Goal: Information Seeking & Learning: Learn about a topic

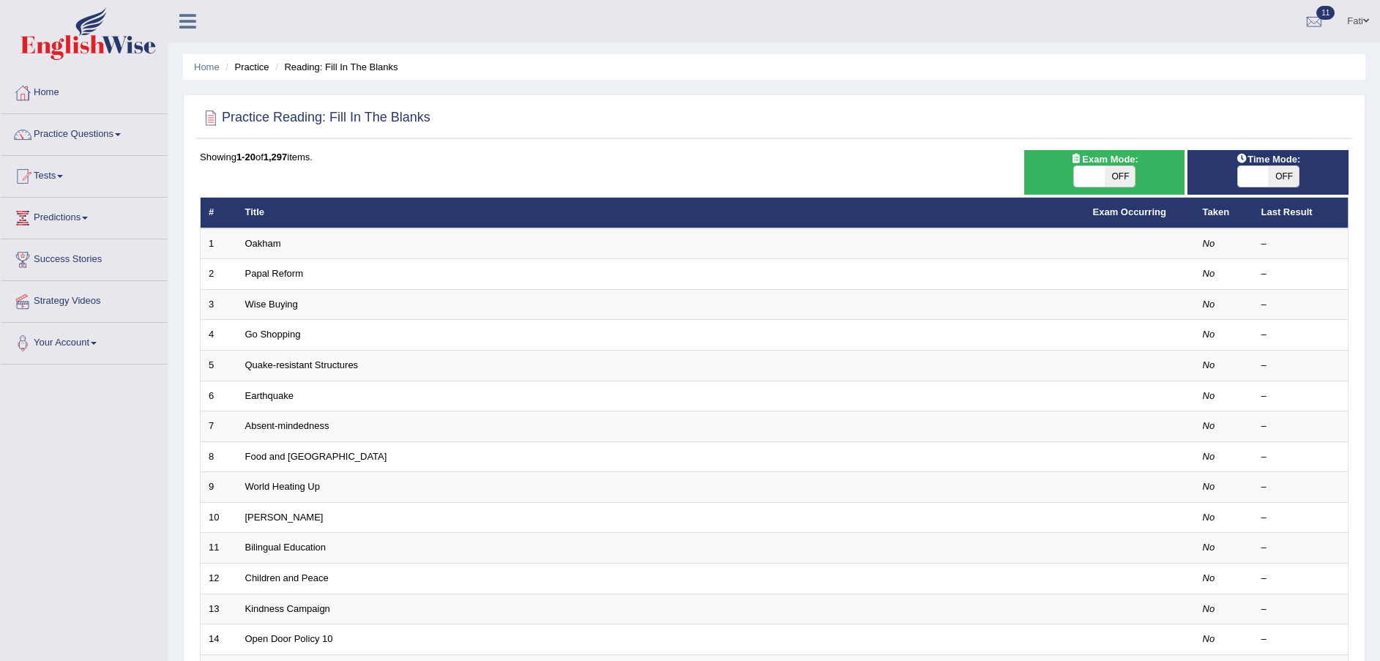
click at [1120, 178] on span "OFF" at bounding box center [1119, 176] width 31 height 20
checkbox input "true"
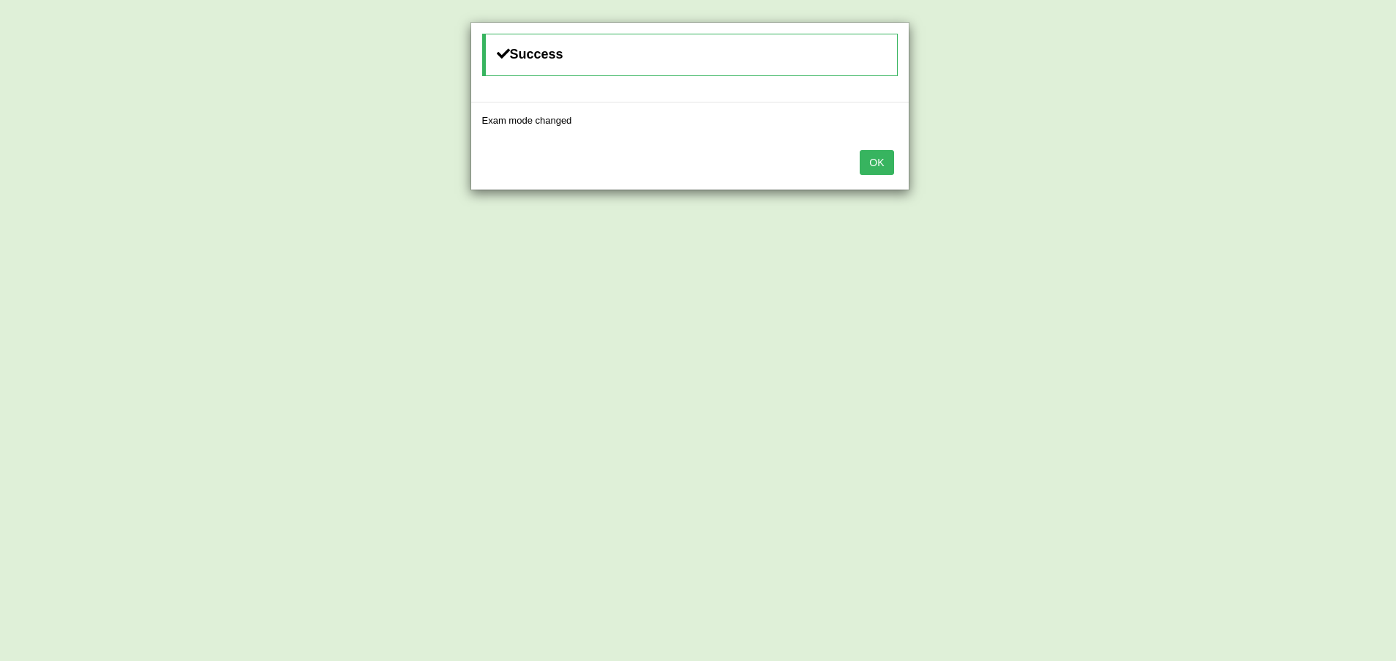
click at [879, 162] on button "OK" at bounding box center [877, 162] width 34 height 25
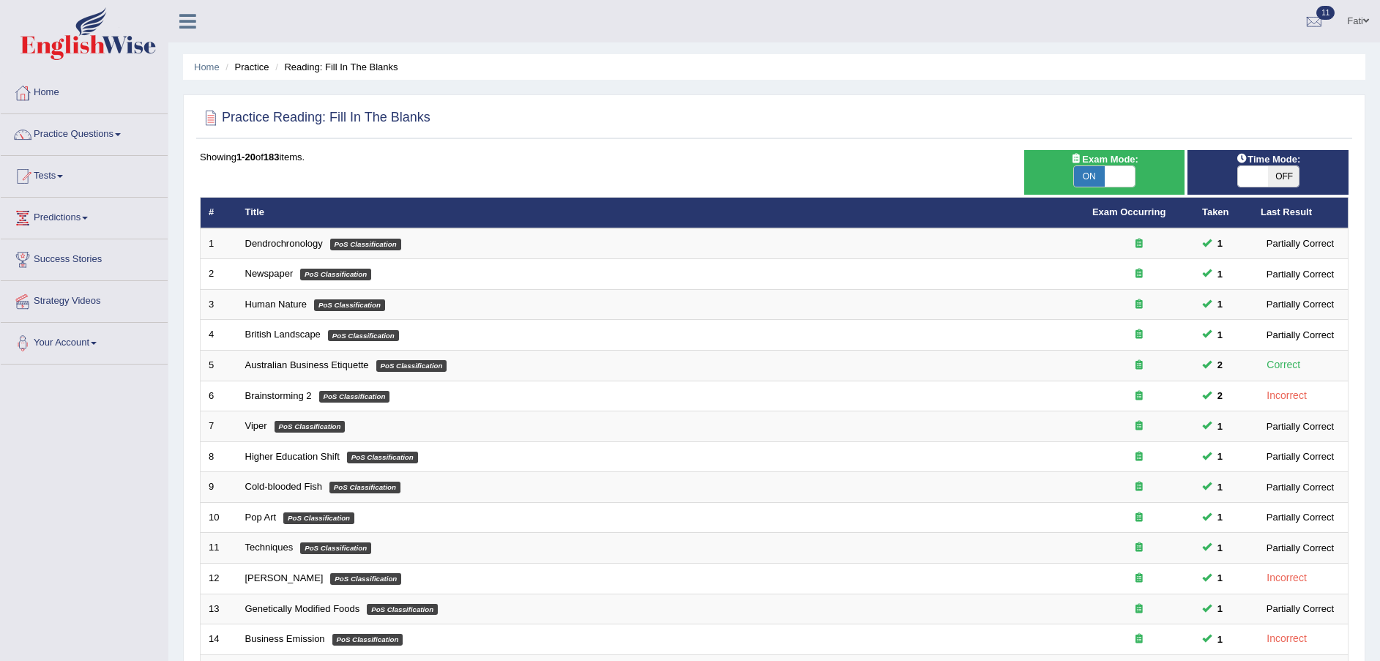
click at [1281, 175] on span "OFF" at bounding box center [1283, 176] width 31 height 20
checkbox input "true"
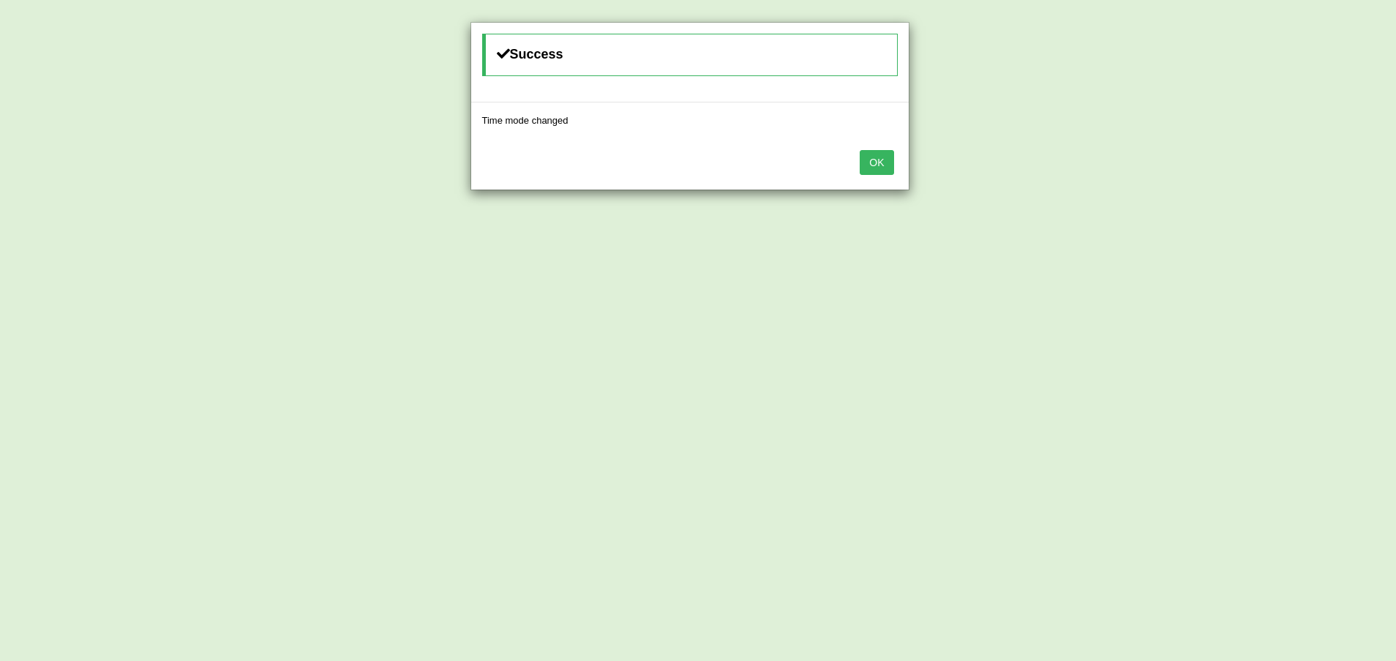
click at [879, 163] on button "OK" at bounding box center [877, 162] width 34 height 25
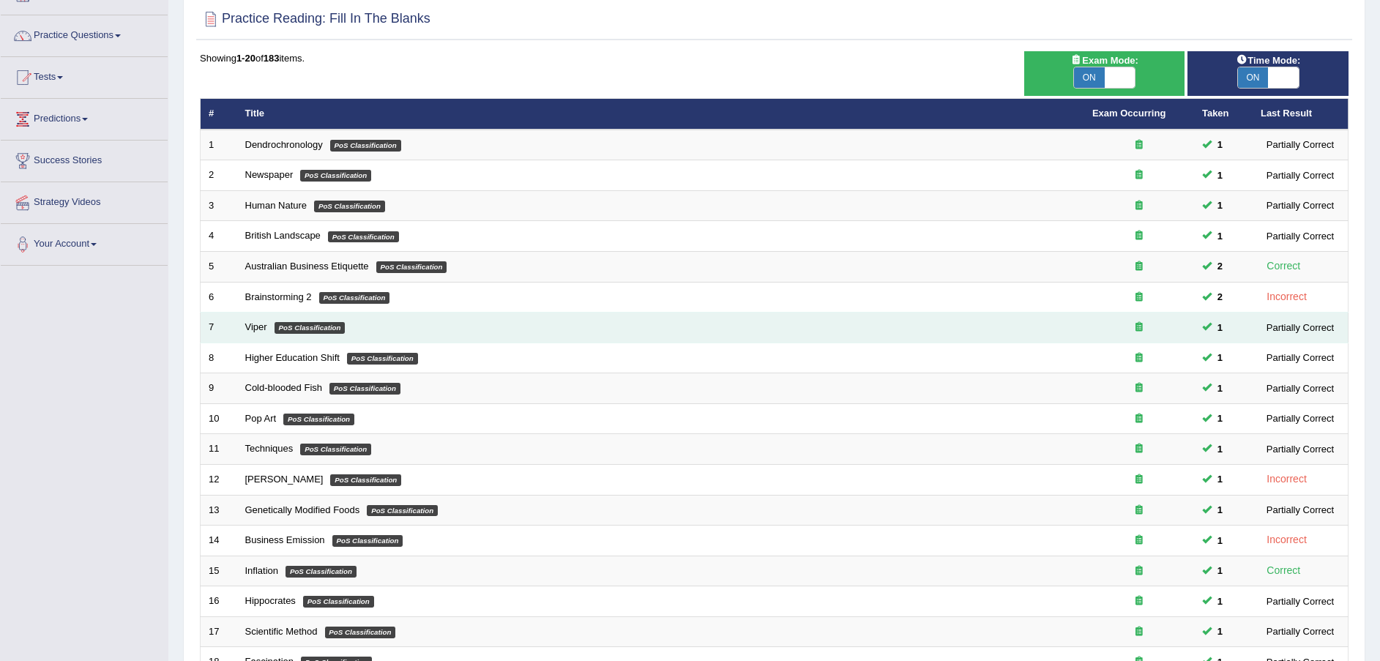
scroll to position [308, 0]
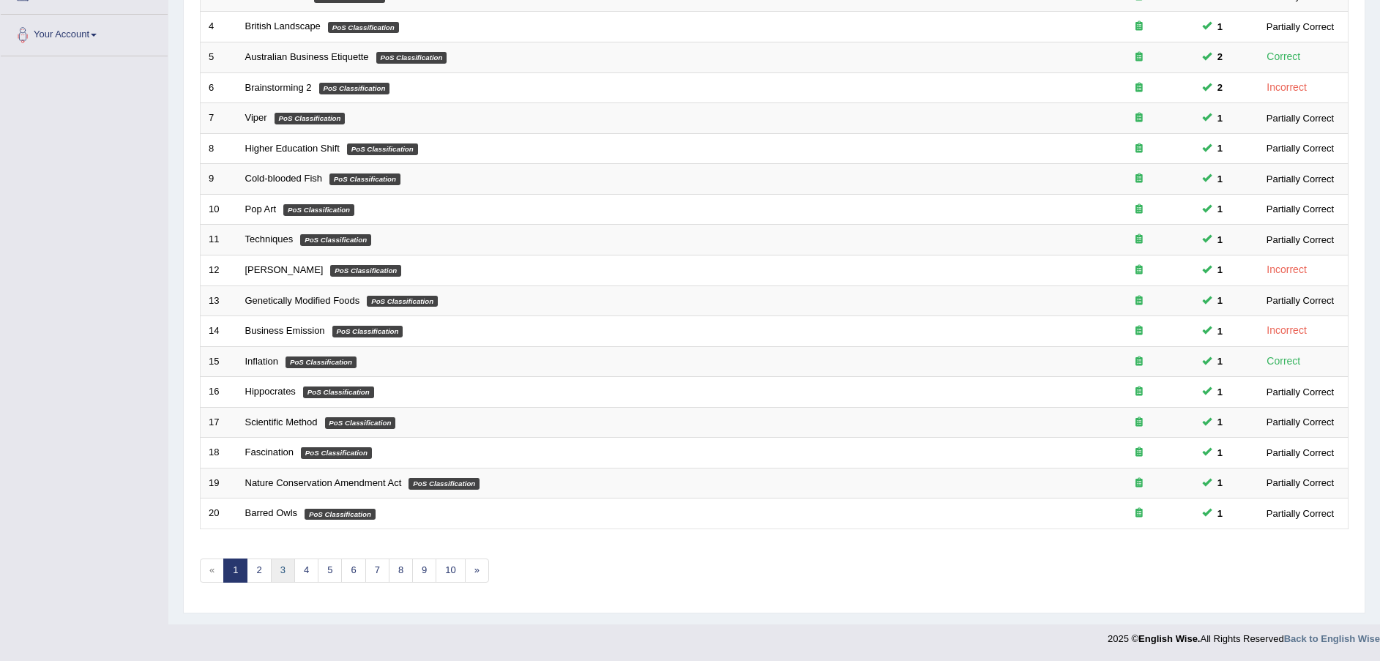
click at [282, 566] on link "3" at bounding box center [283, 570] width 24 height 24
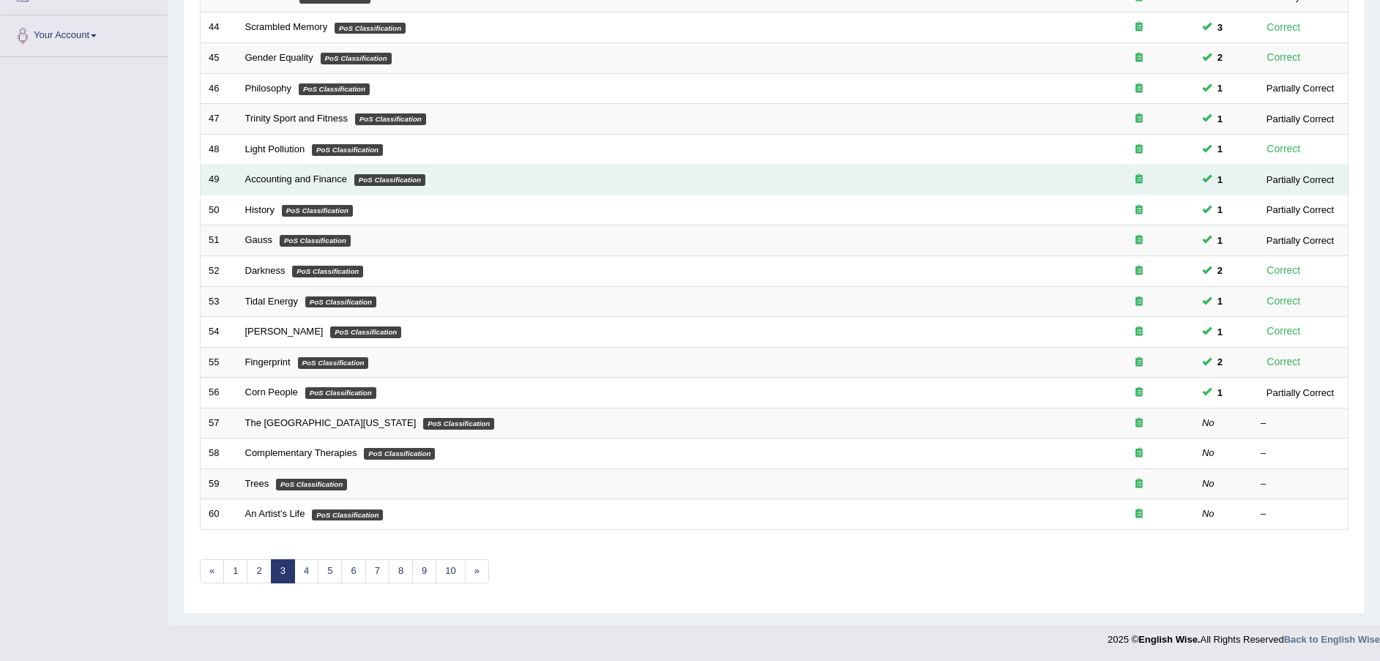
scroll to position [308, 0]
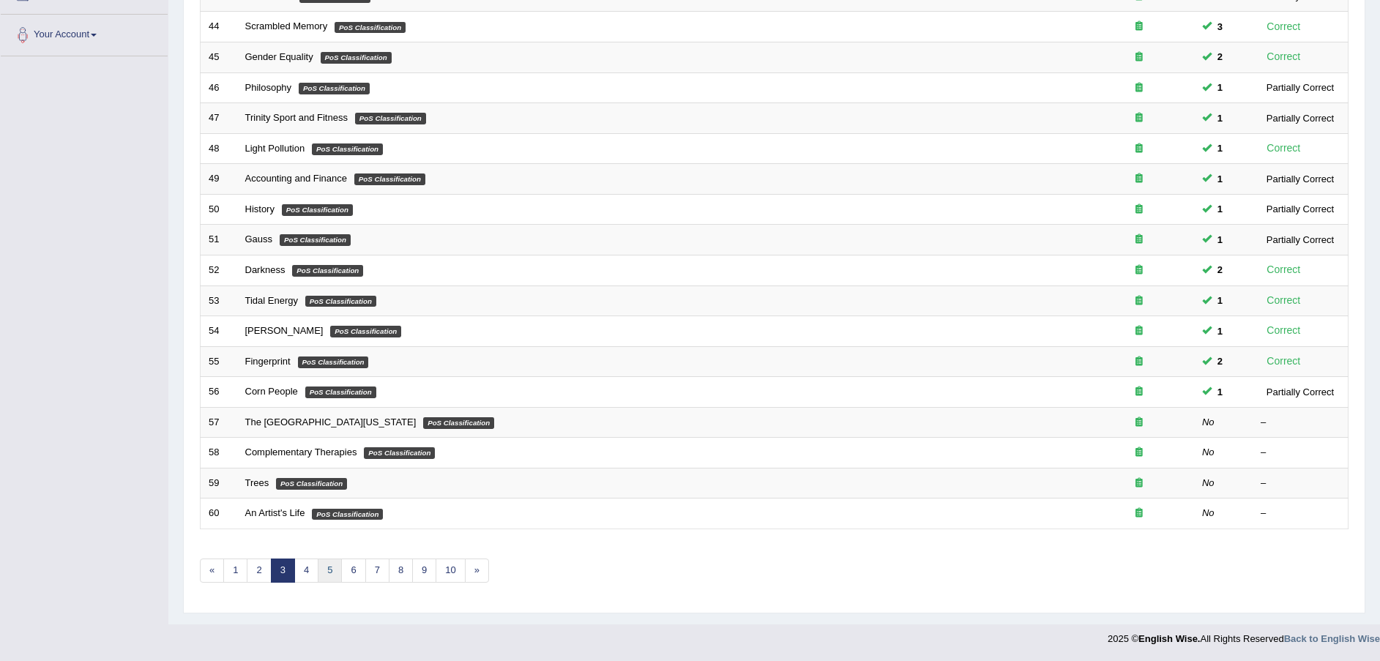
click at [332, 567] on link "5" at bounding box center [330, 570] width 24 height 24
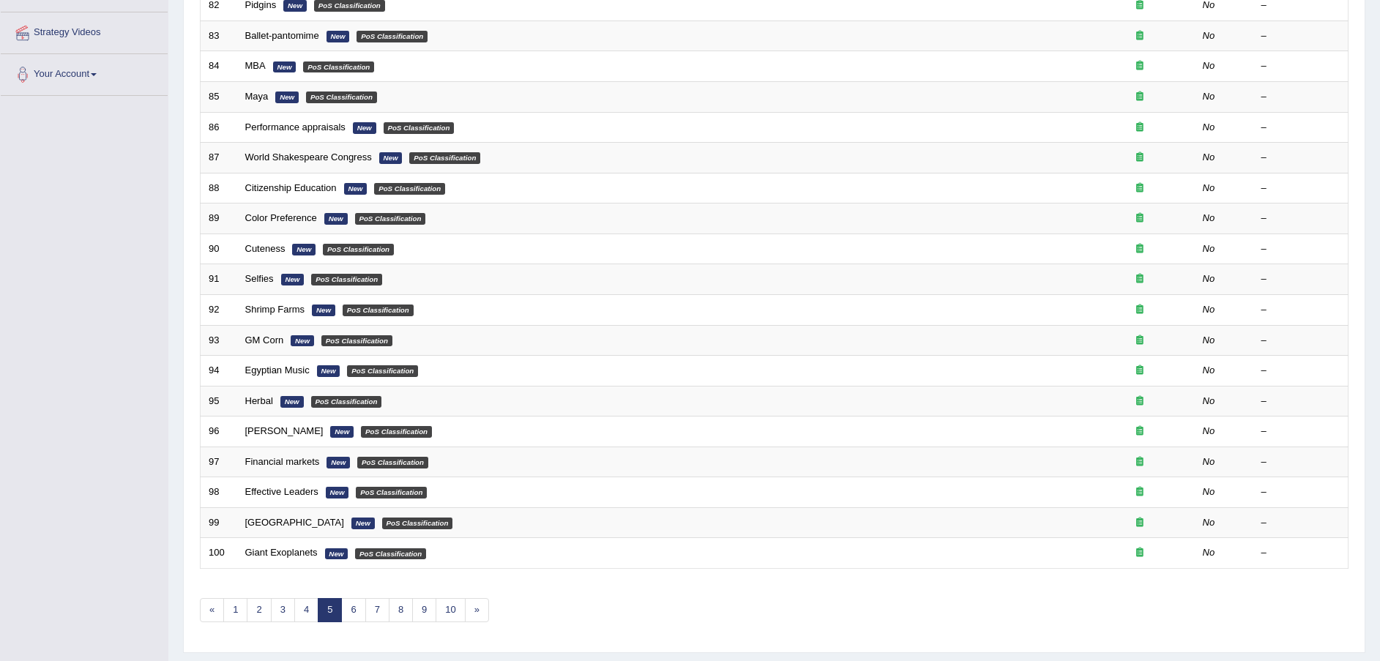
scroll to position [308, 0]
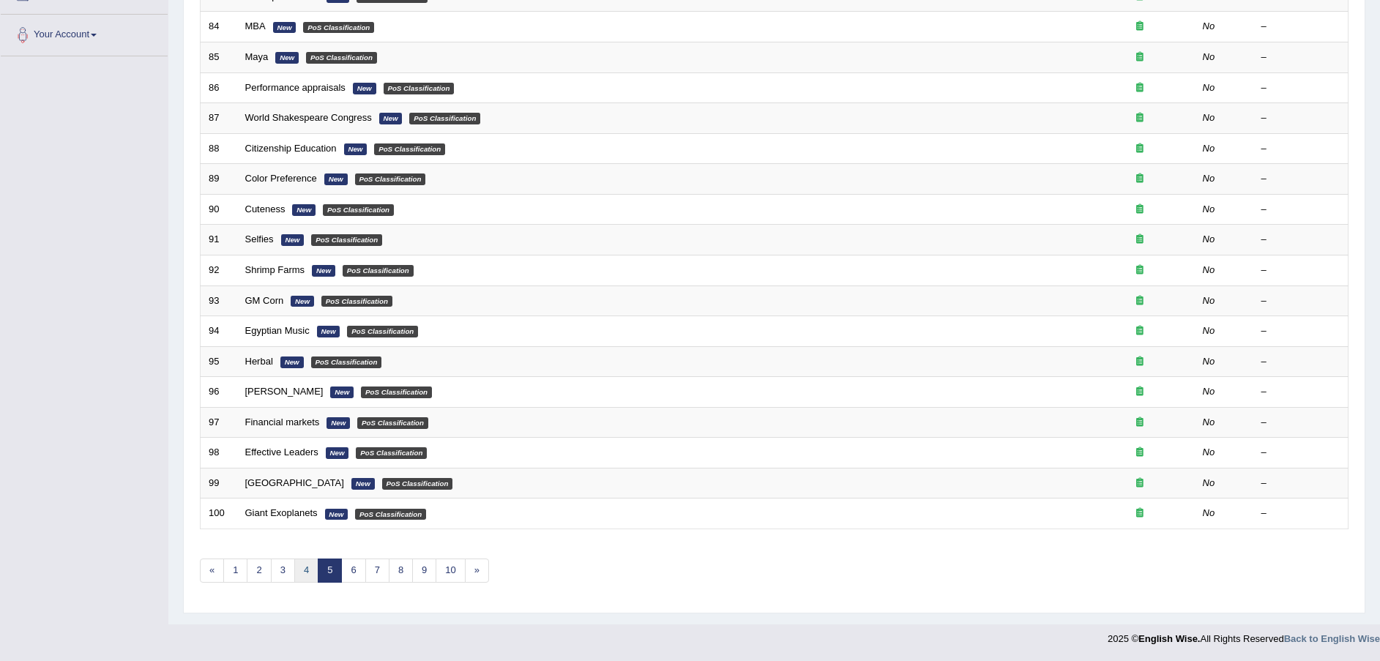
click at [313, 566] on link "4" at bounding box center [306, 570] width 24 height 24
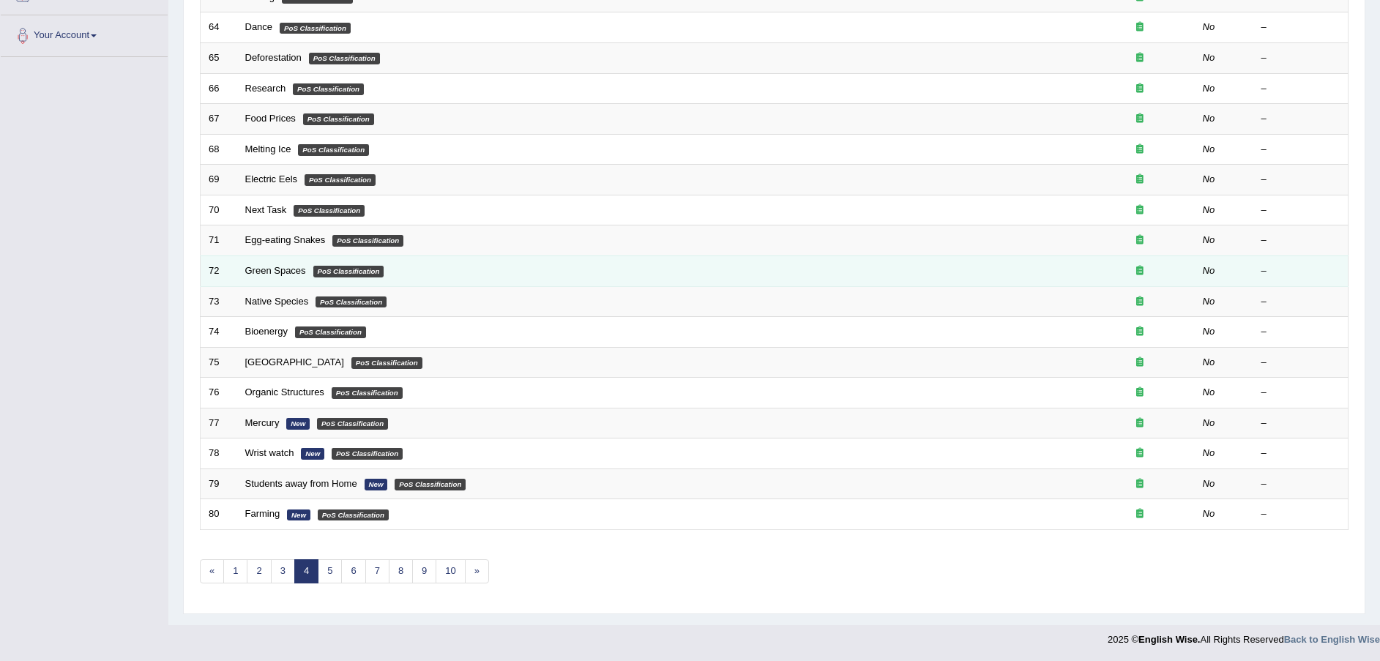
scroll to position [308, 0]
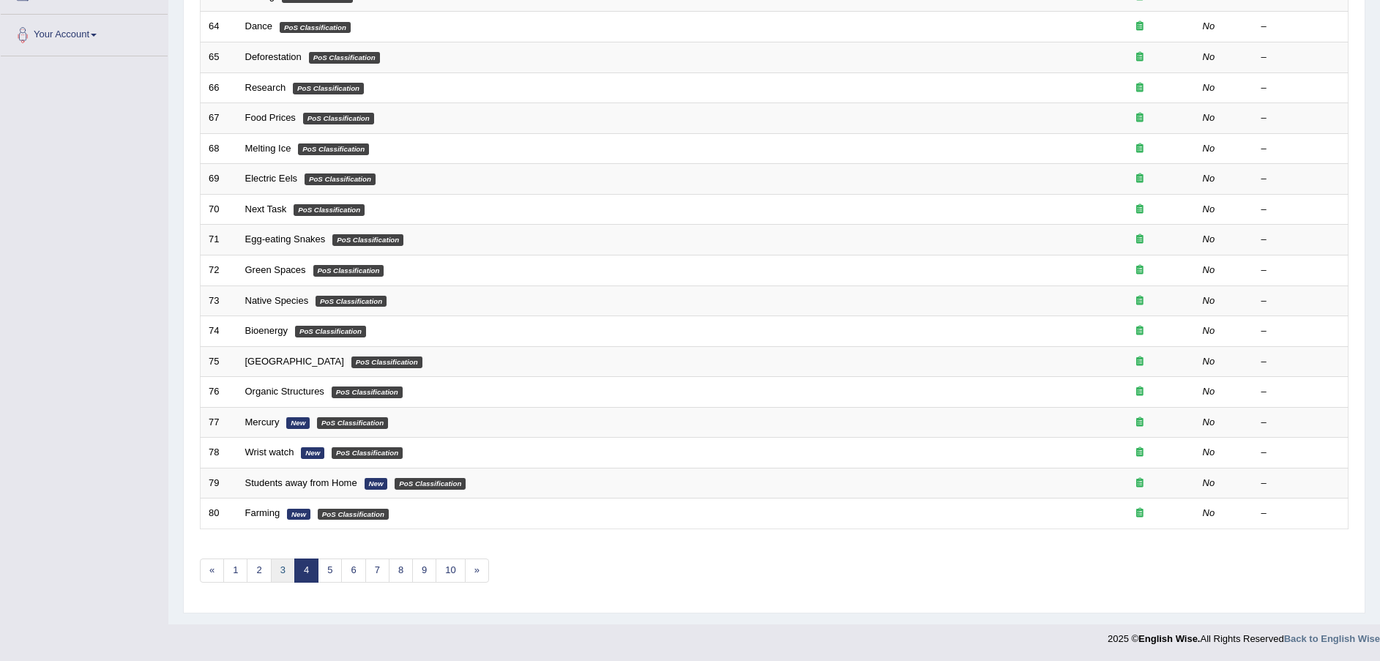
click at [291, 568] on link "3" at bounding box center [283, 570] width 24 height 24
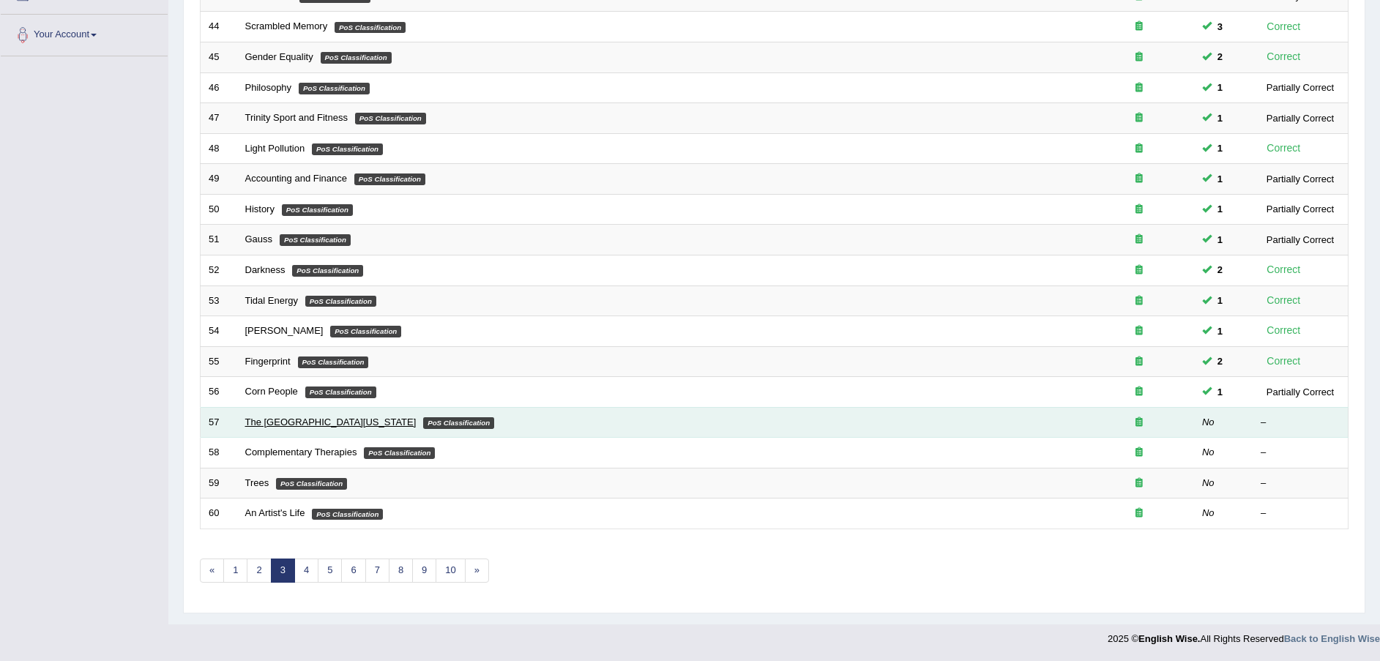
click at [301, 419] on link "The [GEOGRAPHIC_DATA][US_STATE]" at bounding box center [330, 421] width 171 height 11
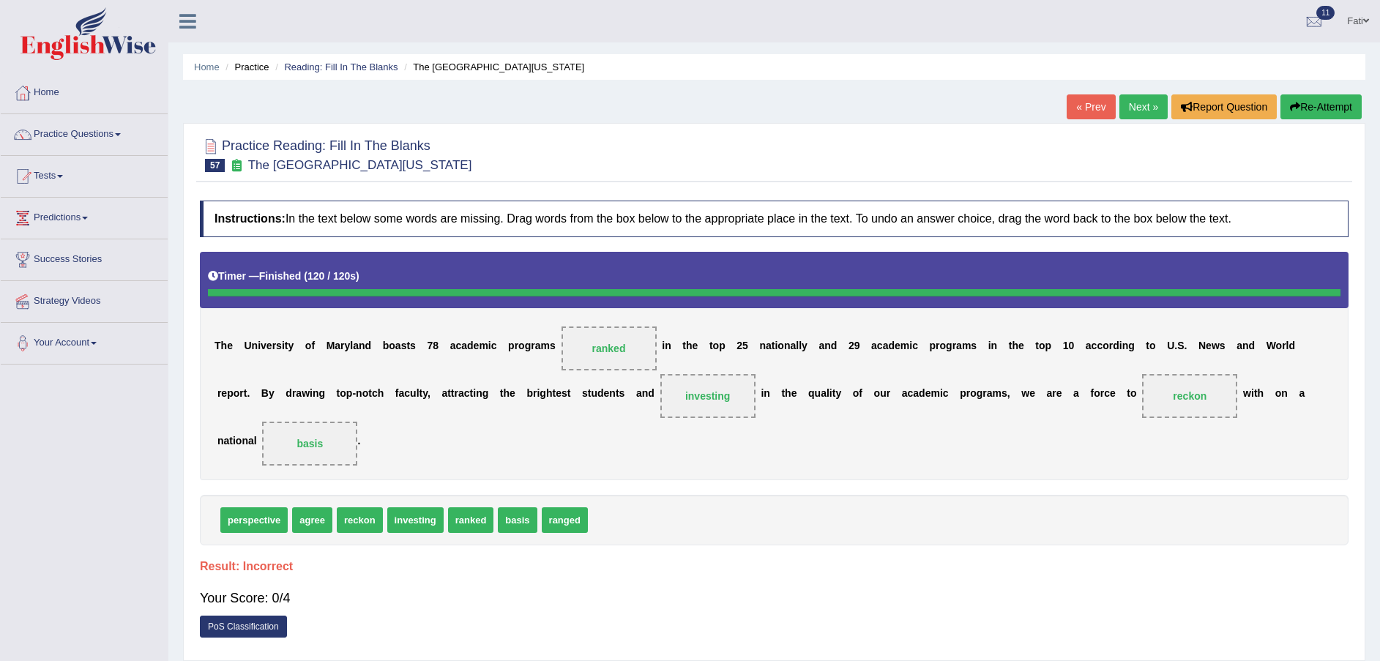
click at [1314, 109] on button "Re-Attempt" at bounding box center [1320, 106] width 81 height 25
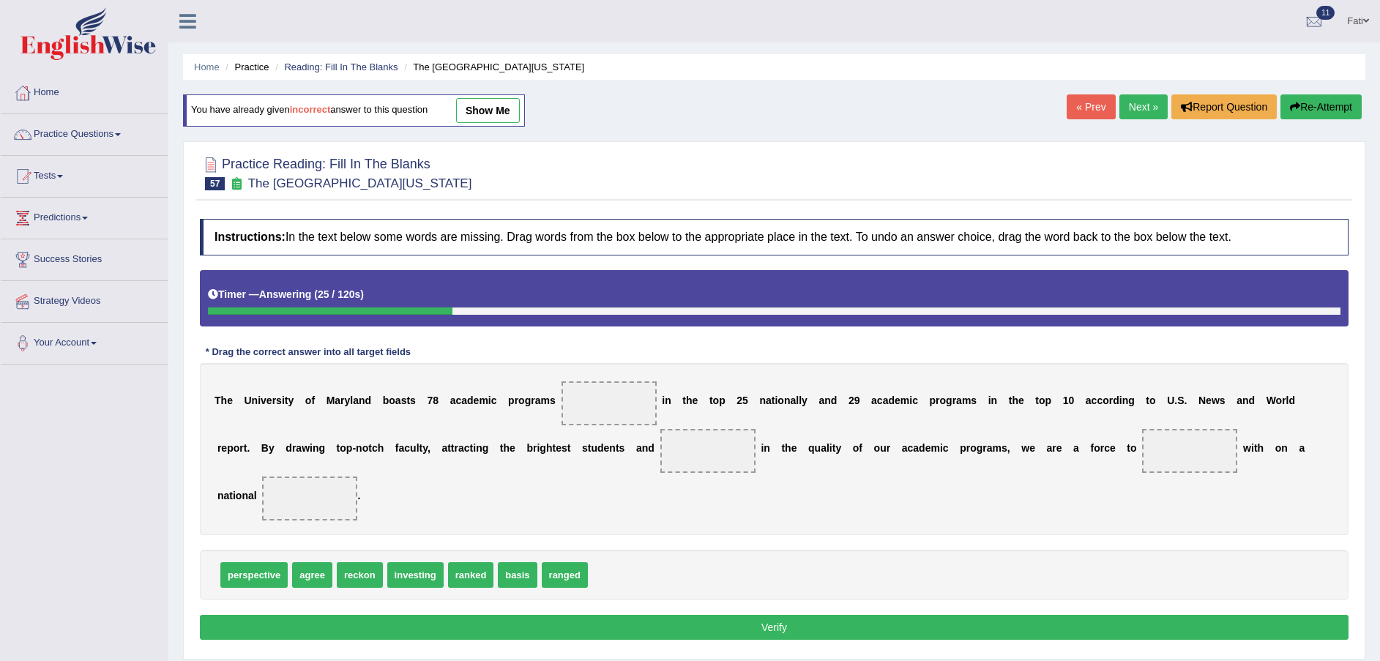
click at [353, 562] on span "reckon" at bounding box center [360, 575] width 46 height 26
click at [356, 562] on span "reckon" at bounding box center [360, 575] width 46 height 26
drag, startPoint x: 351, startPoint y: 531, endPoint x: 598, endPoint y: 400, distance: 280.3
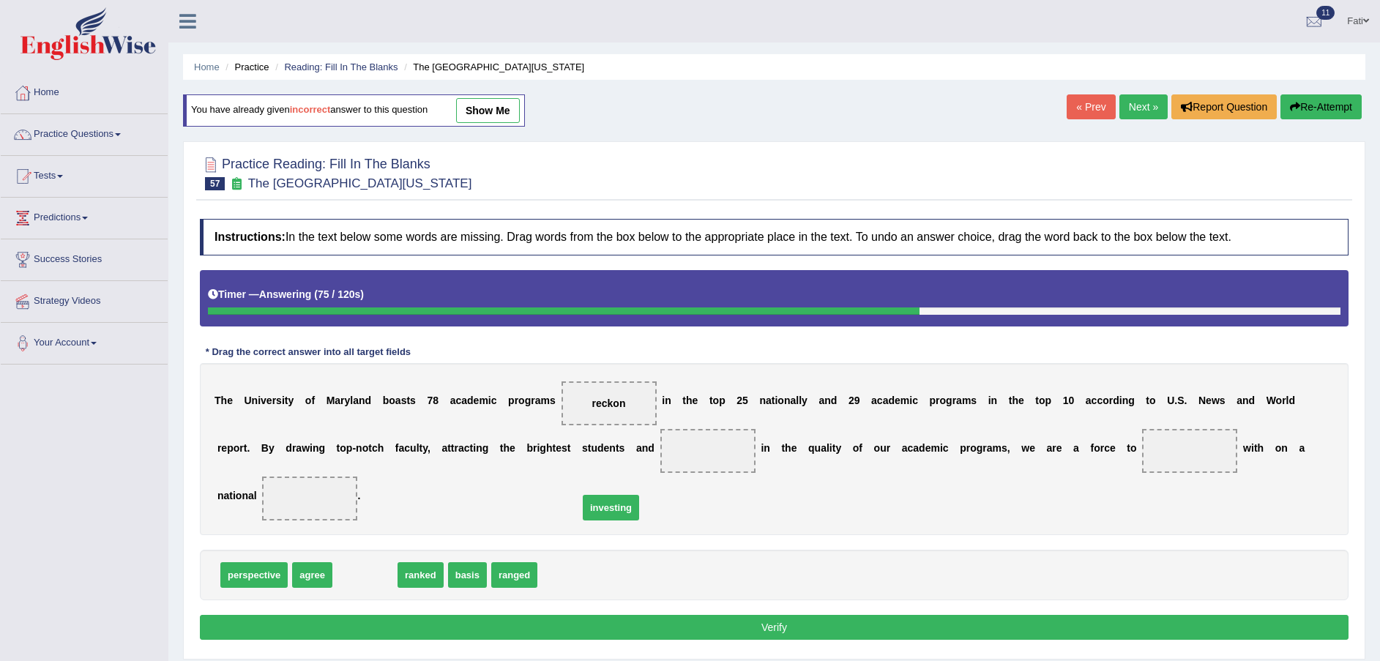
drag, startPoint x: 344, startPoint y: 531, endPoint x: 590, endPoint y: 463, distance: 255.0
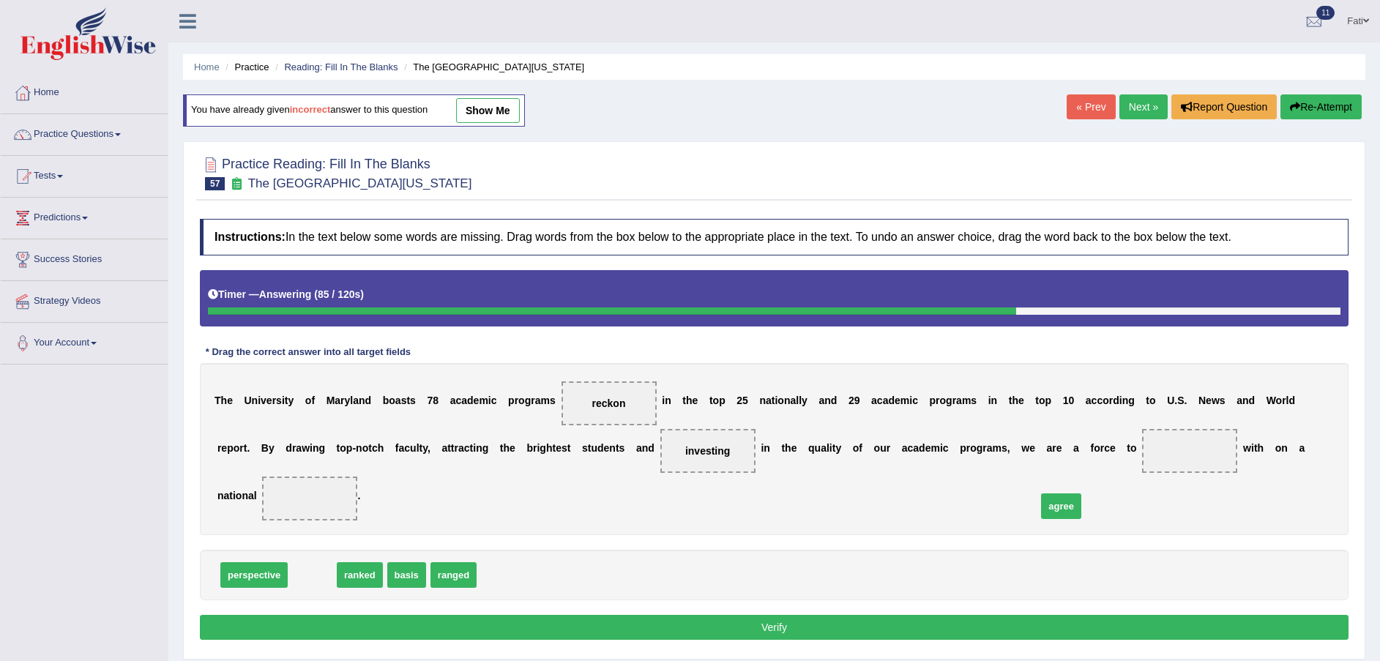
drag, startPoint x: 314, startPoint y: 521, endPoint x: 1063, endPoint y: 452, distance: 751.9
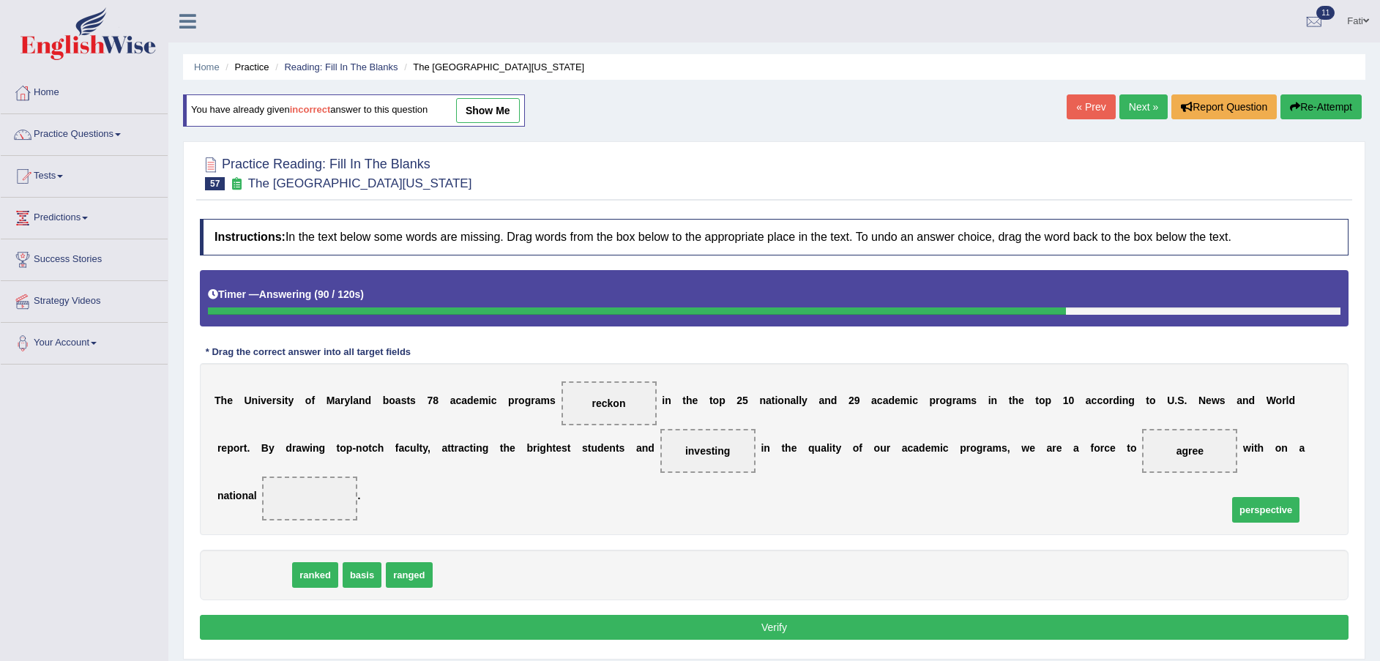
drag, startPoint x: 266, startPoint y: 534, endPoint x: 1279, endPoint y: 468, distance: 1014.3
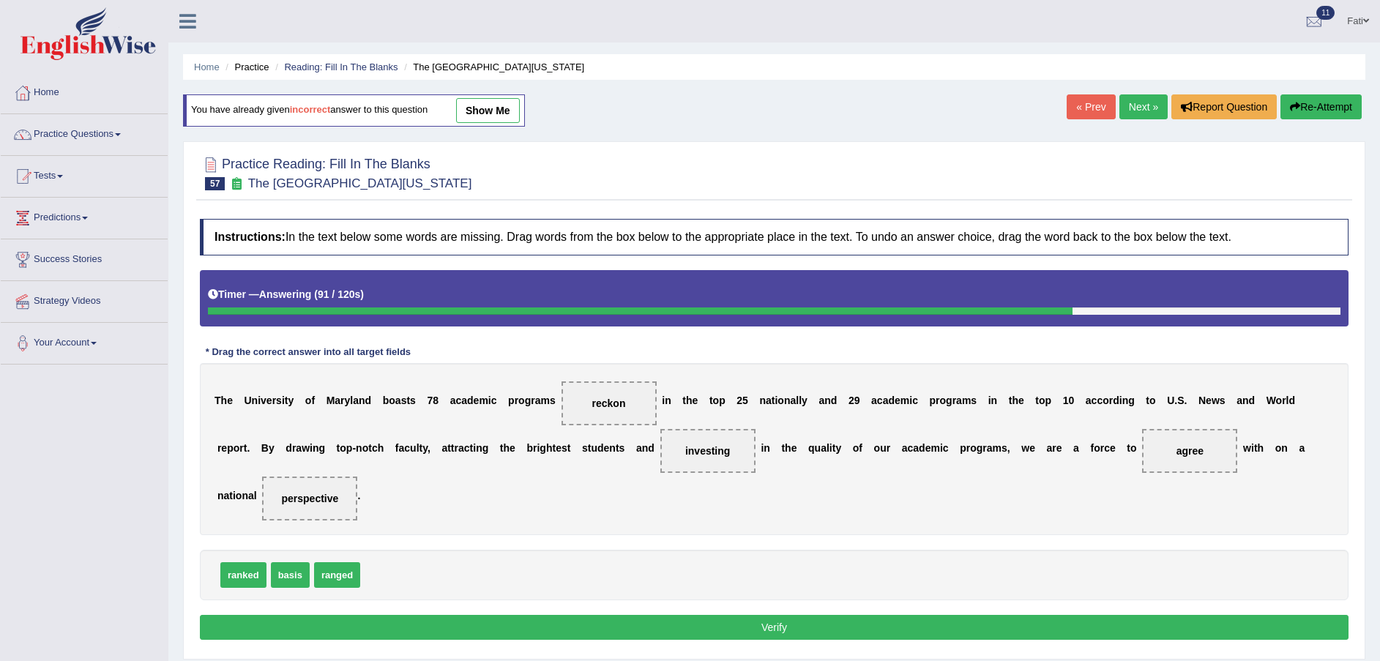
click at [1098, 615] on button "Verify" at bounding box center [774, 627] width 1148 height 25
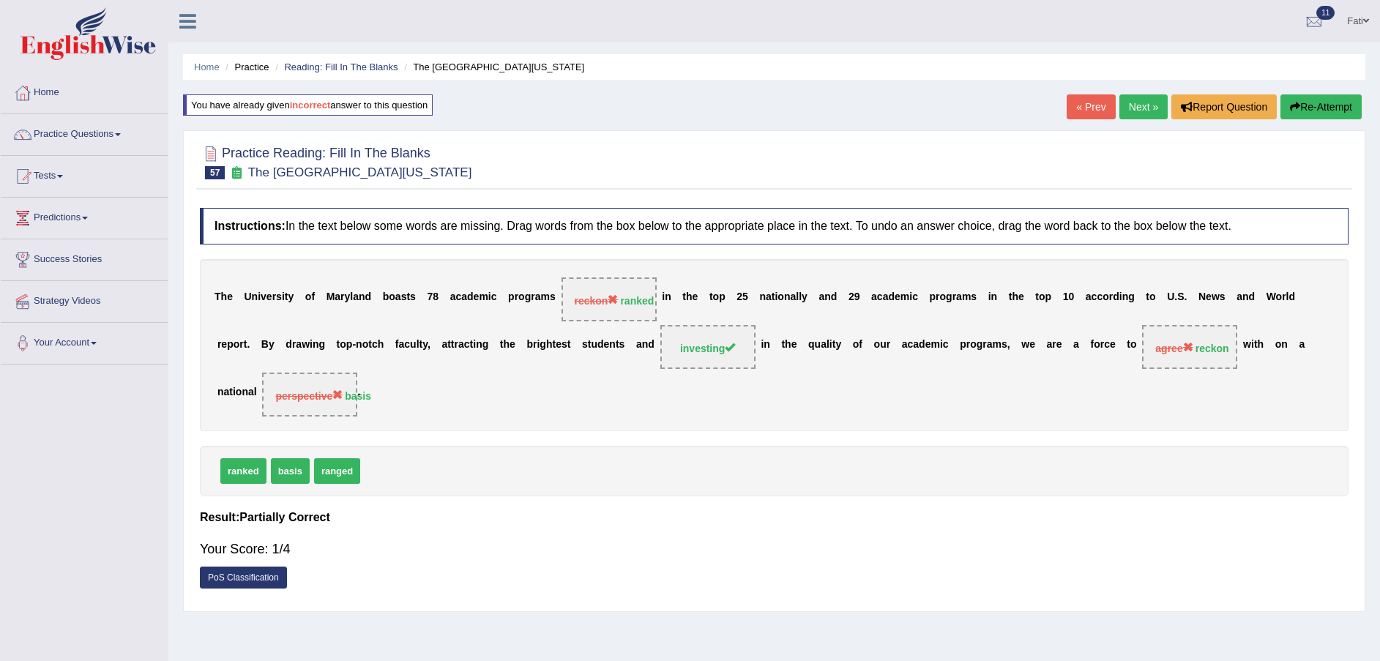
click at [1132, 109] on link "Next »" at bounding box center [1143, 106] width 48 height 25
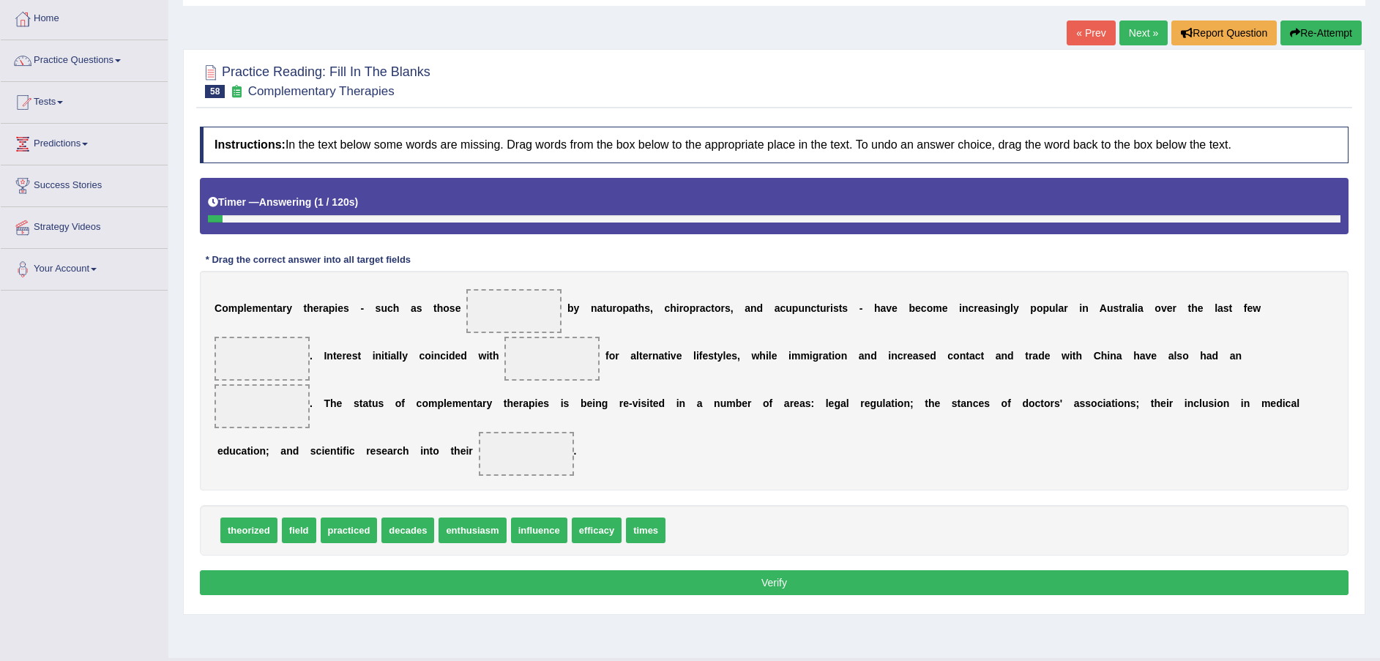
scroll to position [108, 0]
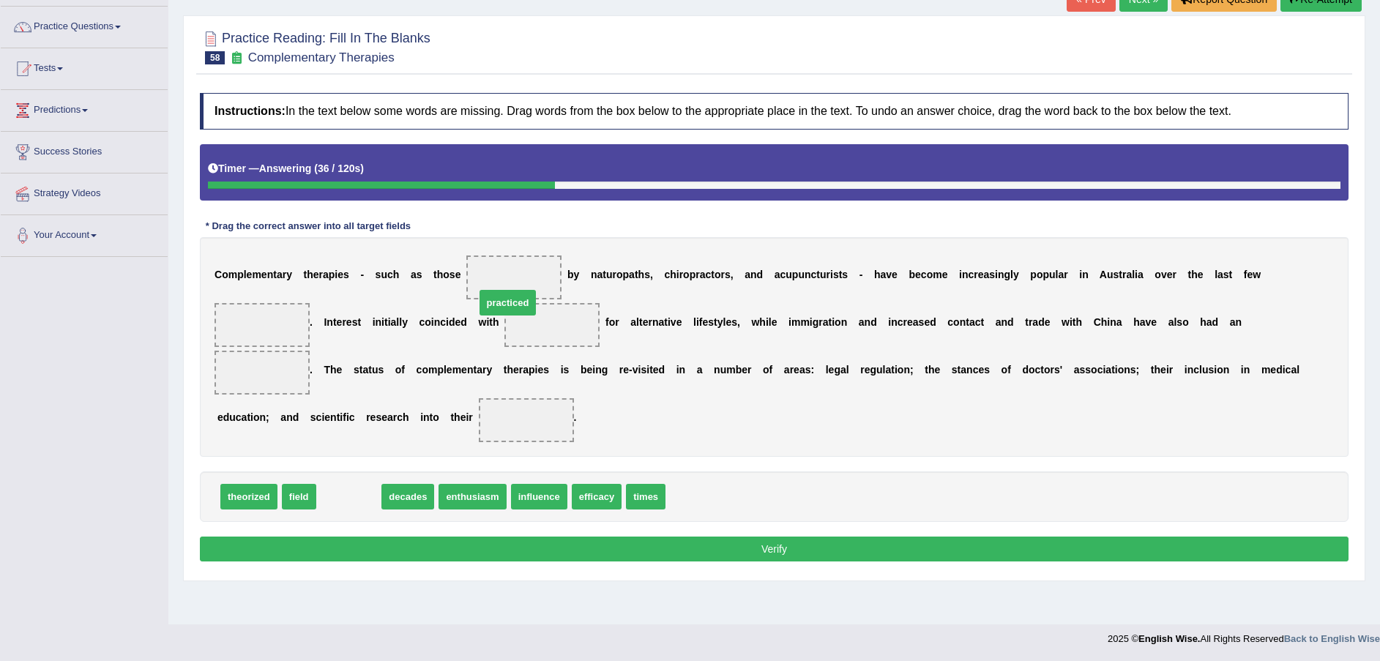
drag, startPoint x: 359, startPoint y: 477, endPoint x: 511, endPoint y: 291, distance: 240.3
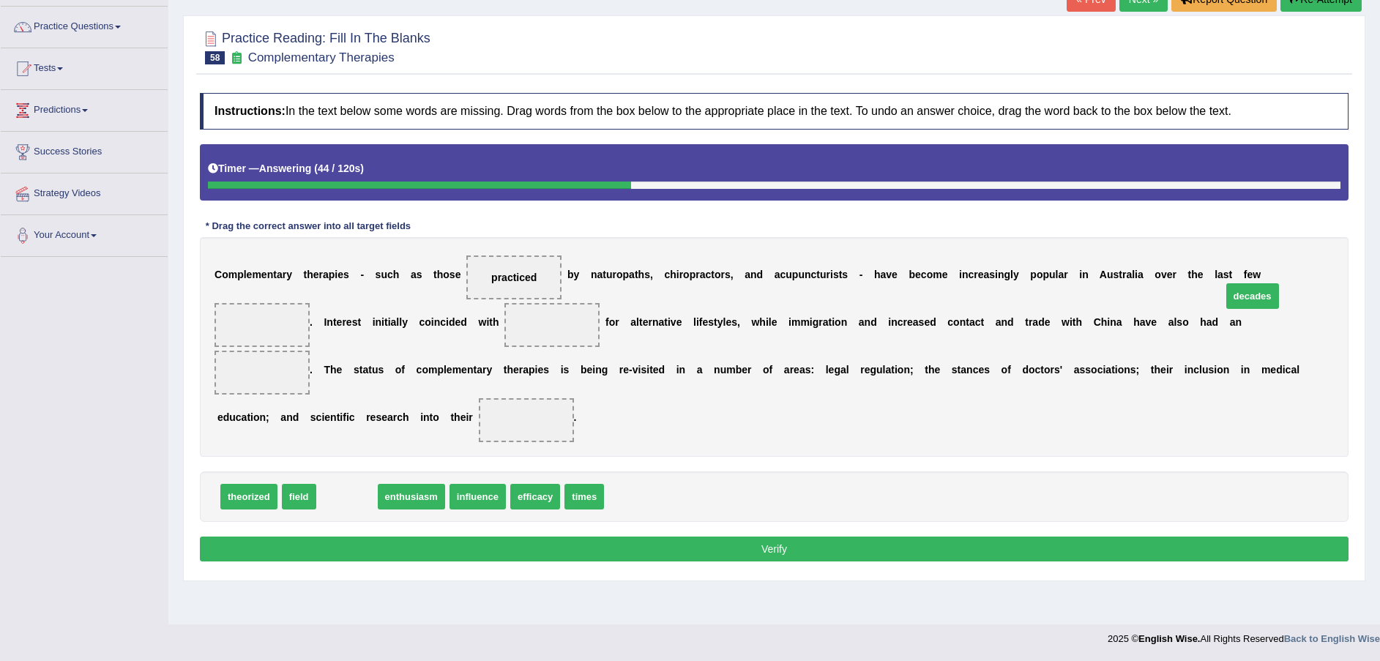
drag, startPoint x: 334, startPoint y: 471, endPoint x: 1239, endPoint y: 271, distance: 927.3
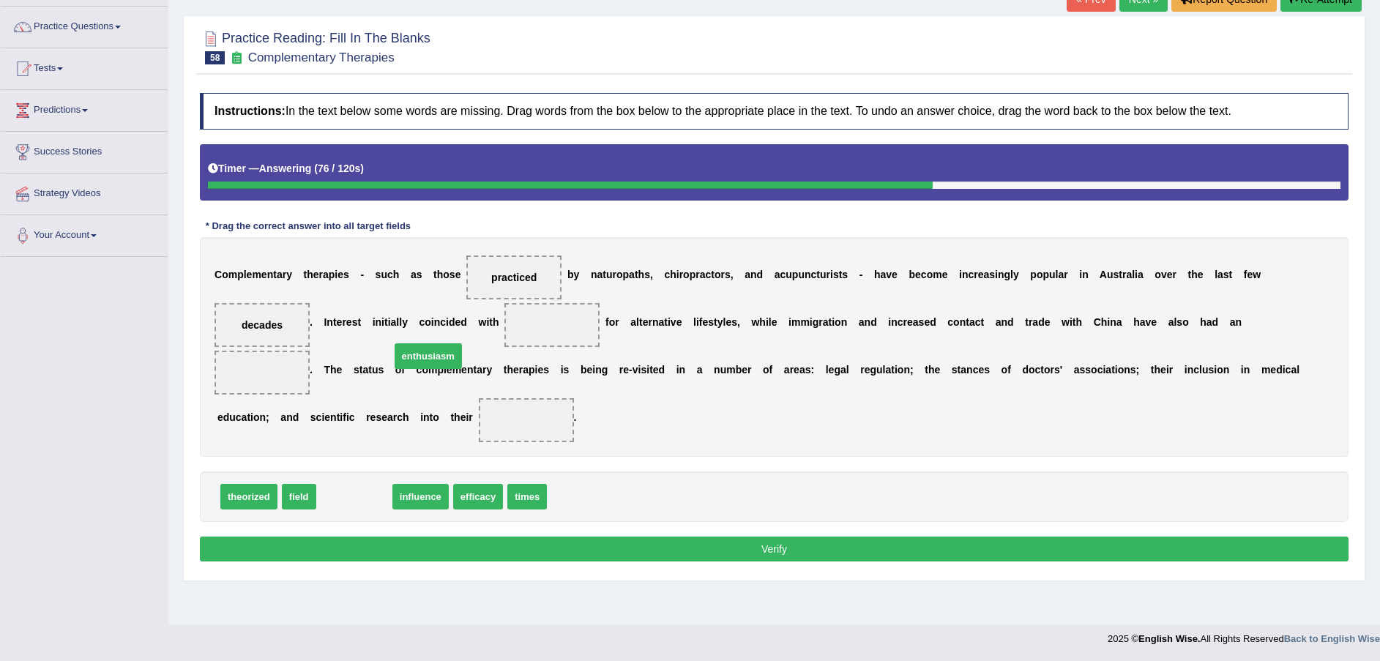
drag, startPoint x: 347, startPoint y: 476, endPoint x: 421, endPoint y: 335, distance: 158.8
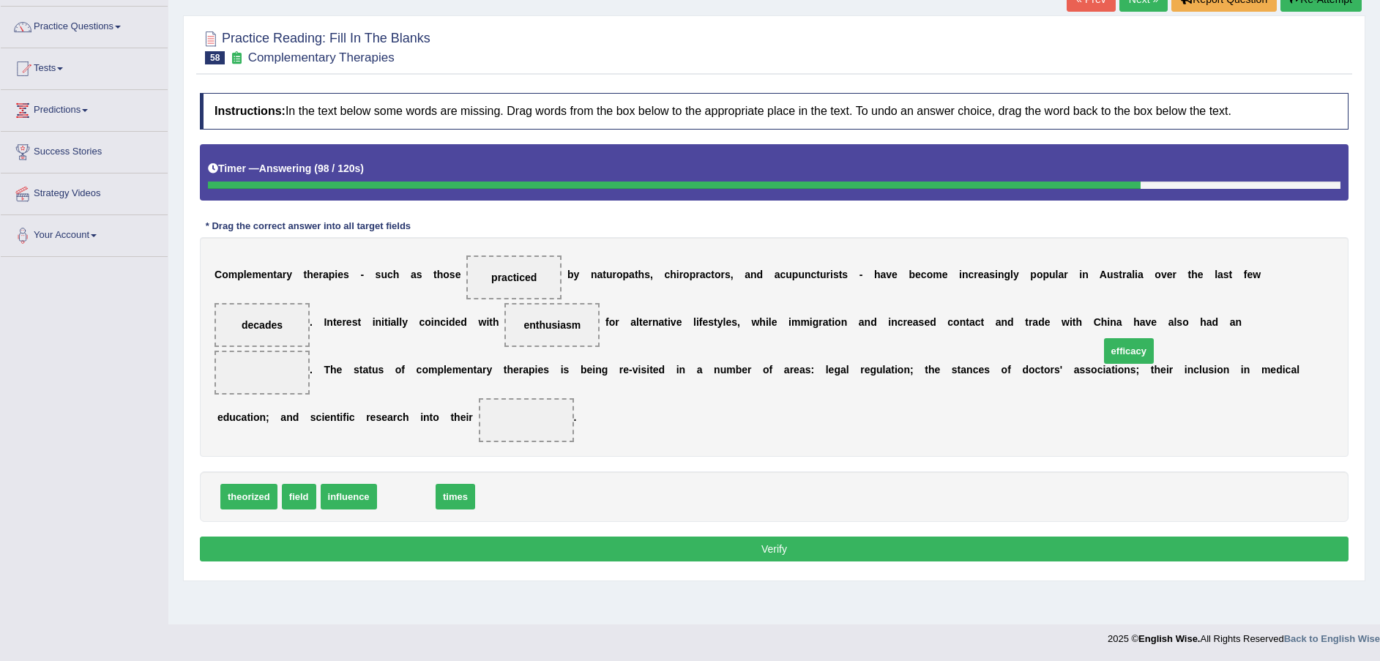
drag, startPoint x: 399, startPoint y: 474, endPoint x: 1121, endPoint y: 329, distance: 736.9
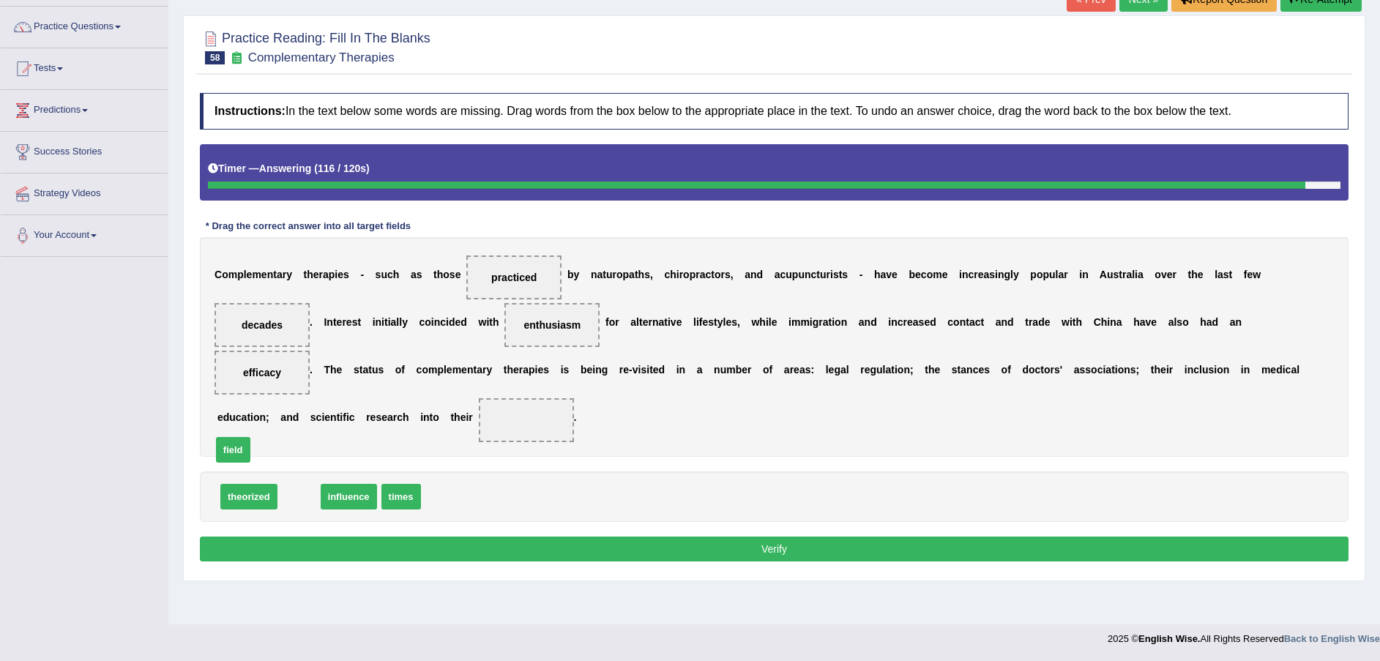
drag, startPoint x: 291, startPoint y: 472, endPoint x: 225, endPoint y: 425, distance: 80.8
click at [506, 536] on button "Verify" at bounding box center [774, 548] width 1148 height 25
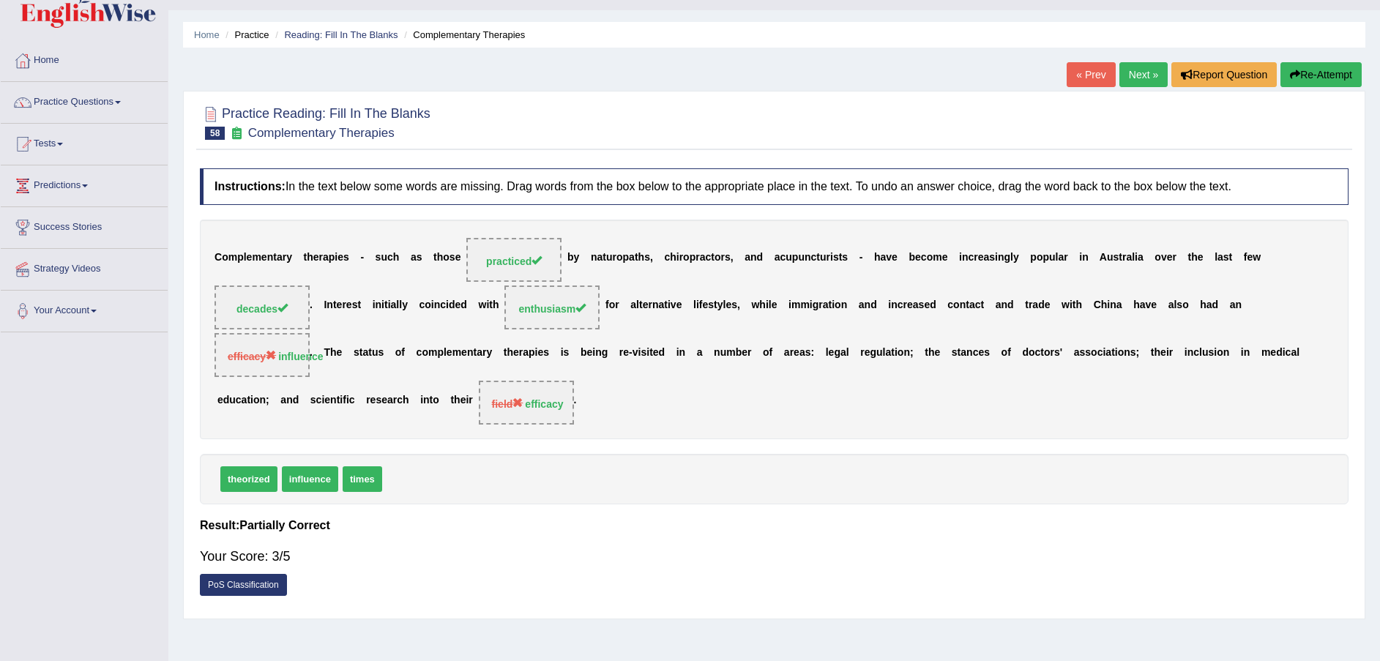
scroll to position [0, 0]
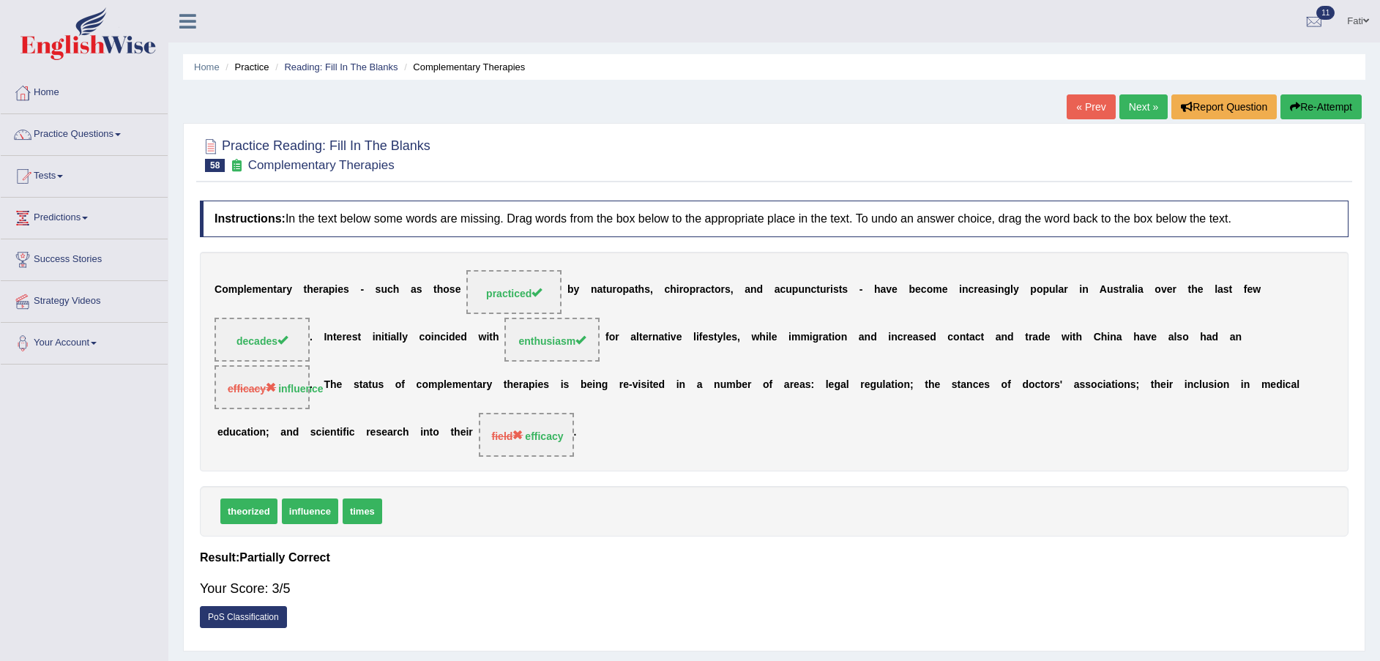
click at [1148, 112] on link "Next »" at bounding box center [1143, 106] width 48 height 25
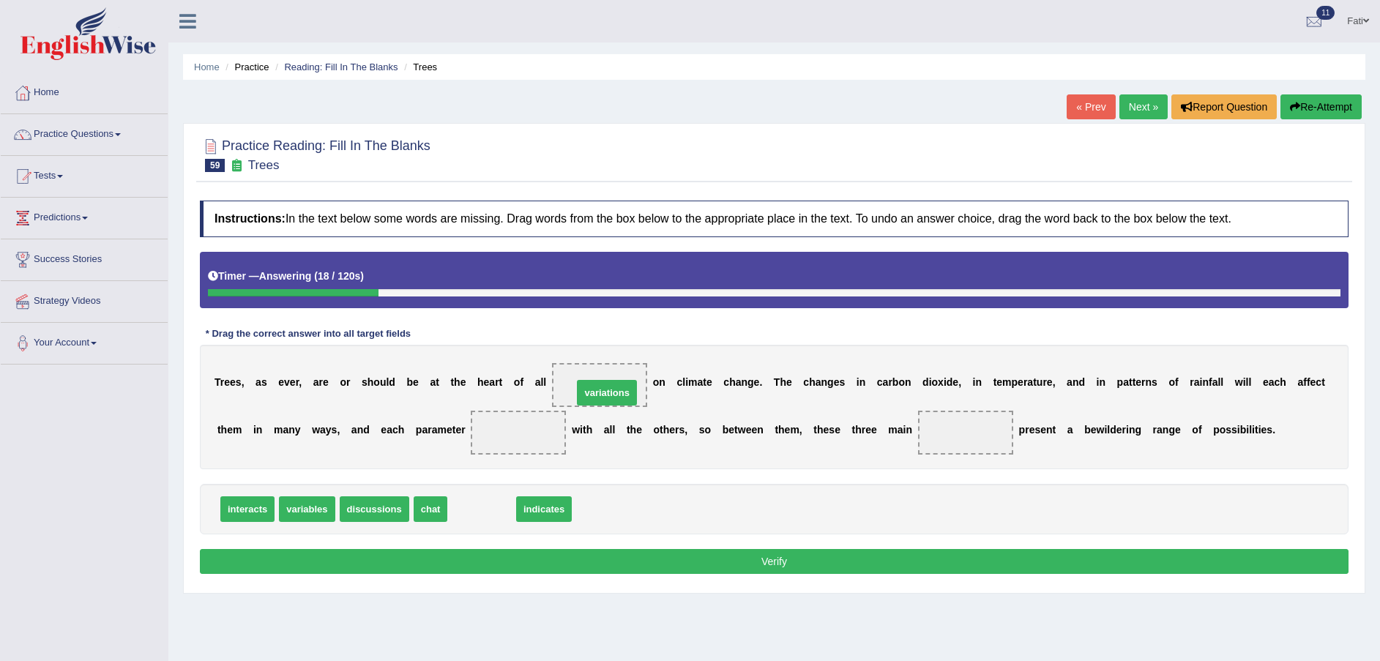
drag, startPoint x: 465, startPoint y: 514, endPoint x: 590, endPoint y: 397, distance: 170.4
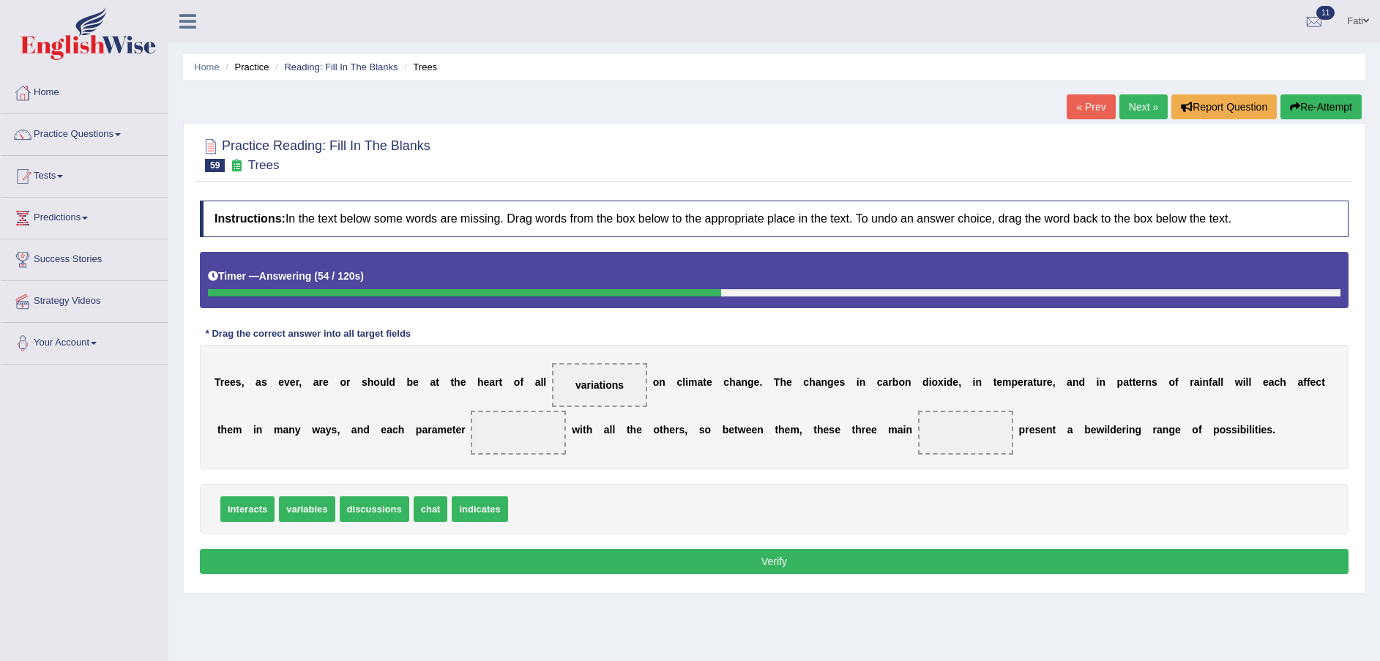
click at [368, 512] on span "discussions" at bounding box center [375, 509] width 70 height 26
drag, startPoint x: 315, startPoint y: 514, endPoint x: 476, endPoint y: 447, distance: 173.6
click at [244, 513] on span "interacts" at bounding box center [247, 509] width 54 height 26
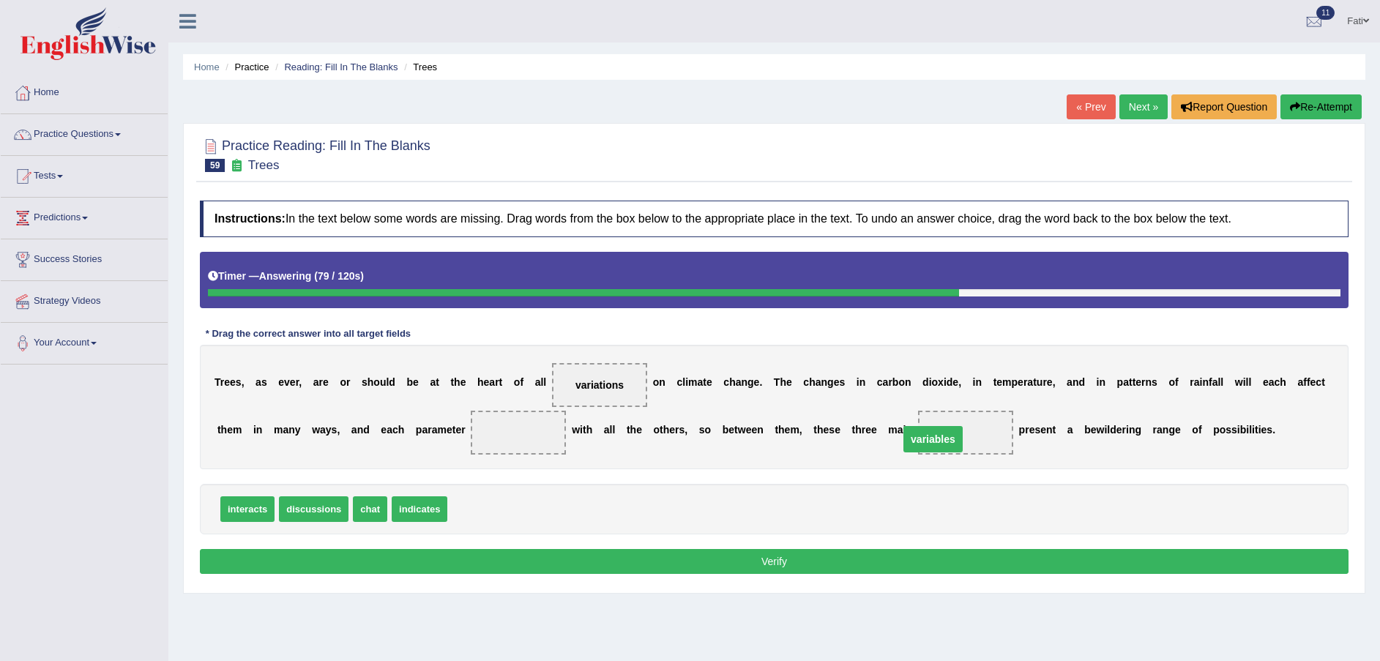
drag, startPoint x: 449, startPoint y: 427, endPoint x: 863, endPoint y: 433, distance: 414.3
drag, startPoint x: 301, startPoint y: 507, endPoint x: 430, endPoint y: 429, distance: 151.4
click at [834, 560] on button "Verify" at bounding box center [774, 561] width 1148 height 25
